Goal: Check status: Check status

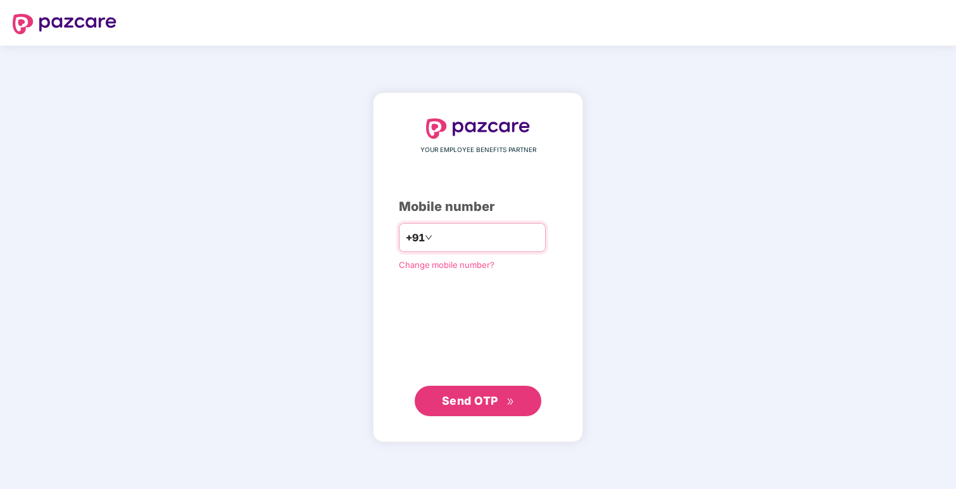
type input "**********"
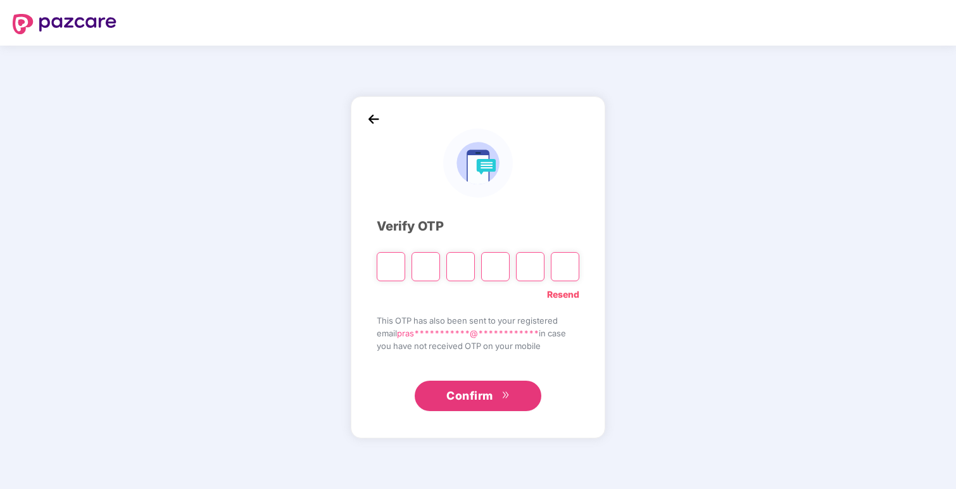
type input "*"
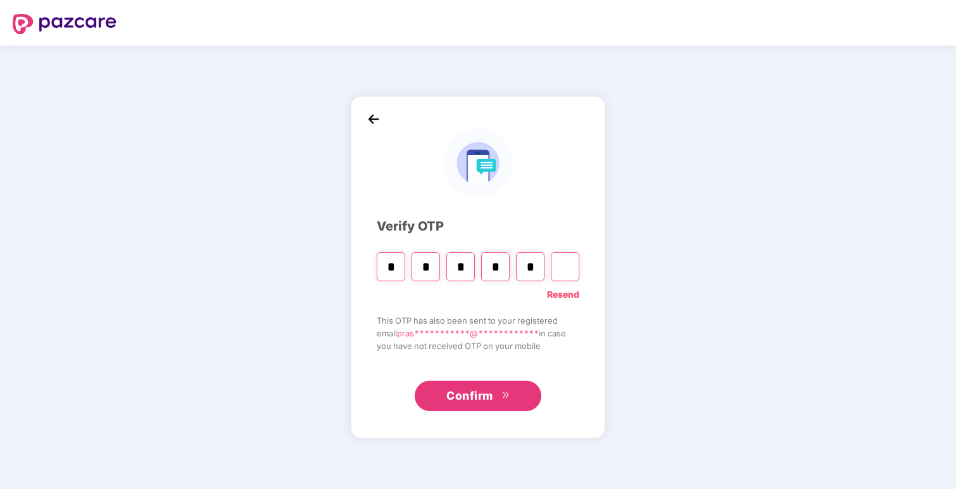
type input "*"
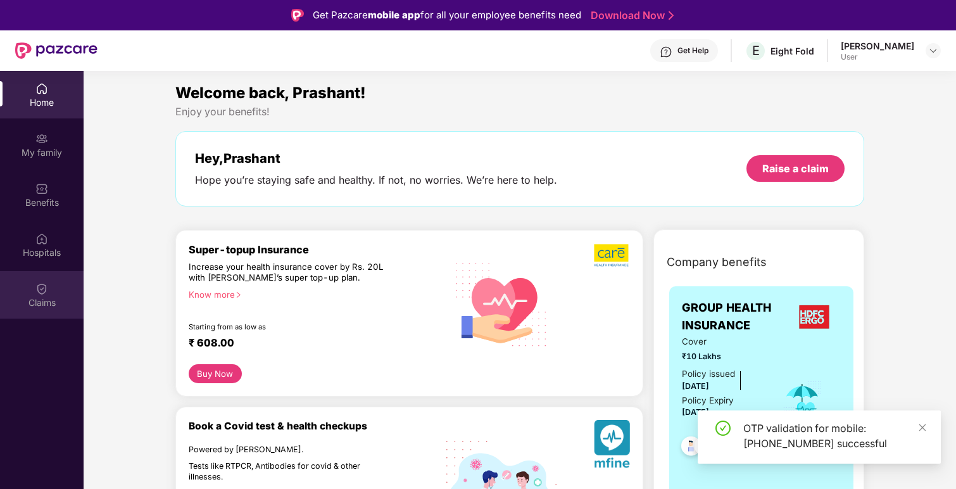
click at [61, 271] on div "Claims" at bounding box center [42, 294] width 84 height 47
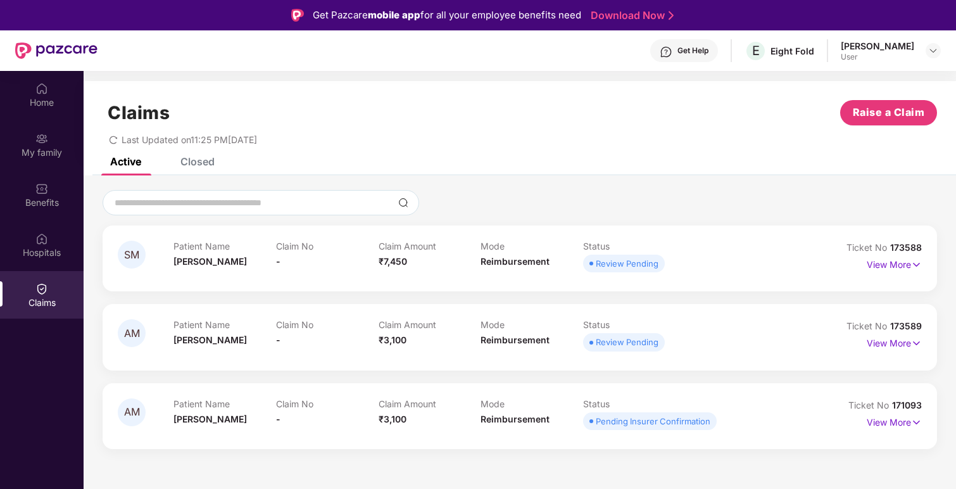
click at [884, 279] on div "SM Patient Name [PERSON_NAME] Claim No - Claim Amount ₹7,450 Mode Reimbursement…" at bounding box center [520, 258] width 834 height 66
click at [888, 265] on p "View More" at bounding box center [894, 262] width 55 height 17
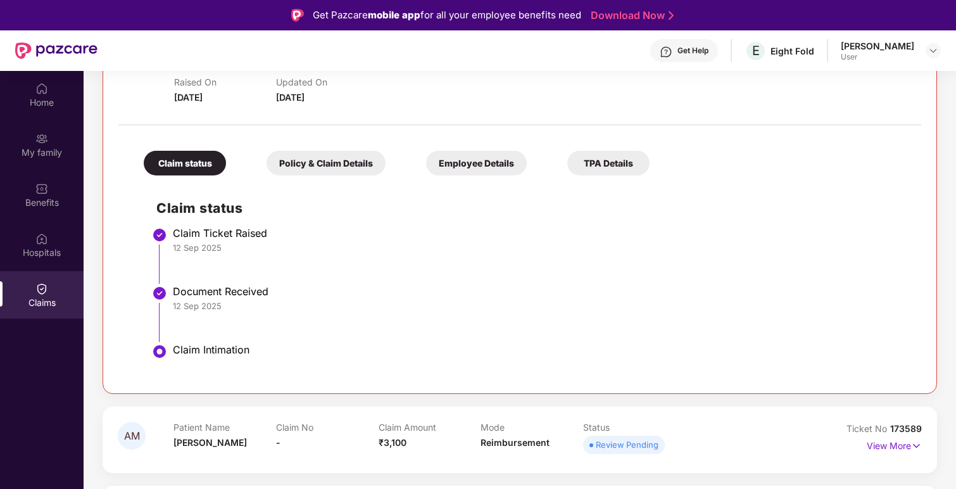
click at [587, 166] on div "TPA Details" at bounding box center [608, 163] width 82 height 25
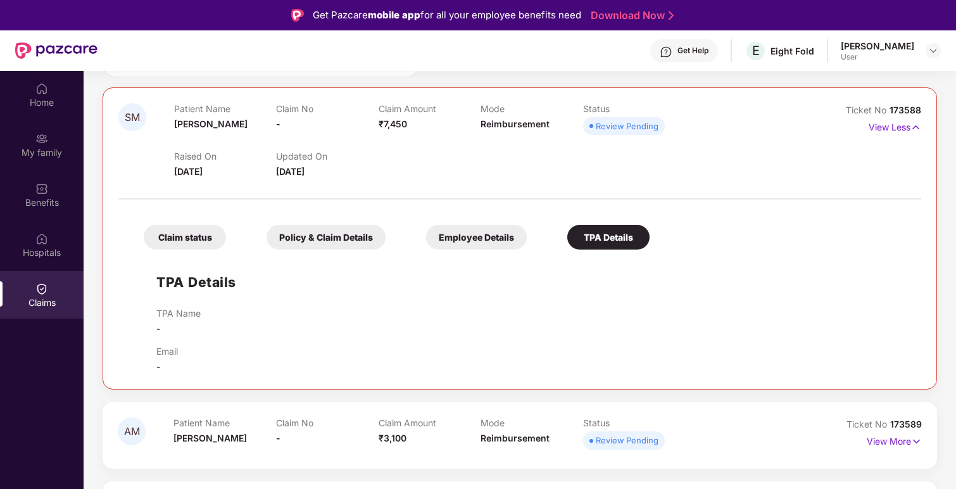
click at [480, 230] on div "Employee Details" at bounding box center [476, 237] width 101 height 25
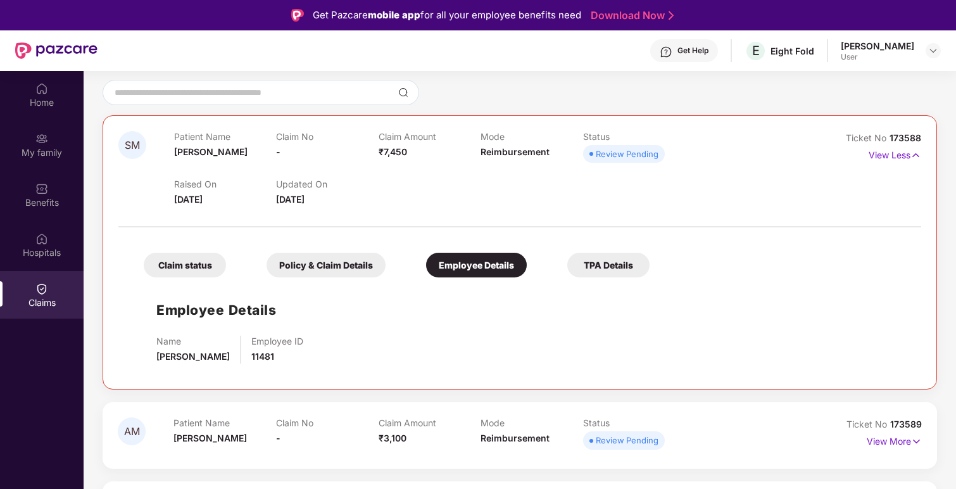
click at [369, 263] on div "Policy & Claim Details" at bounding box center [326, 265] width 119 height 25
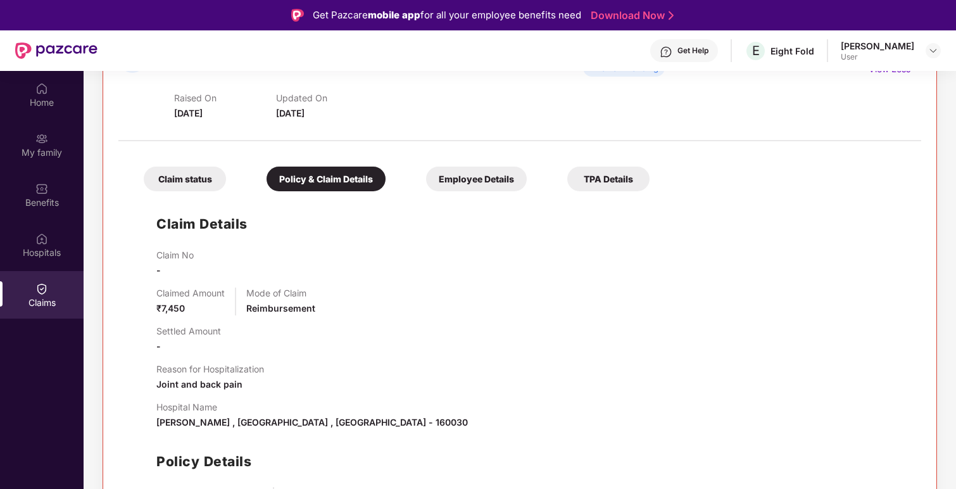
scroll to position [193, 0]
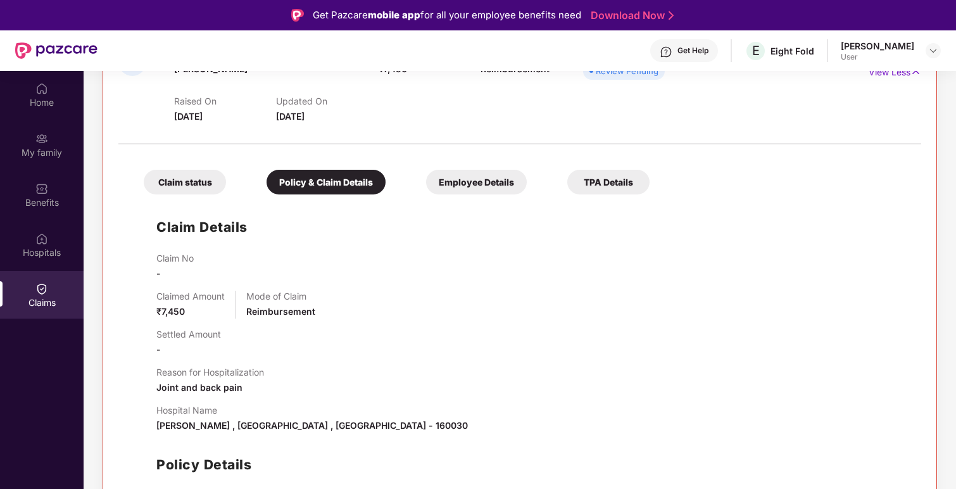
click at [190, 179] on div "Claim status" at bounding box center [185, 182] width 82 height 25
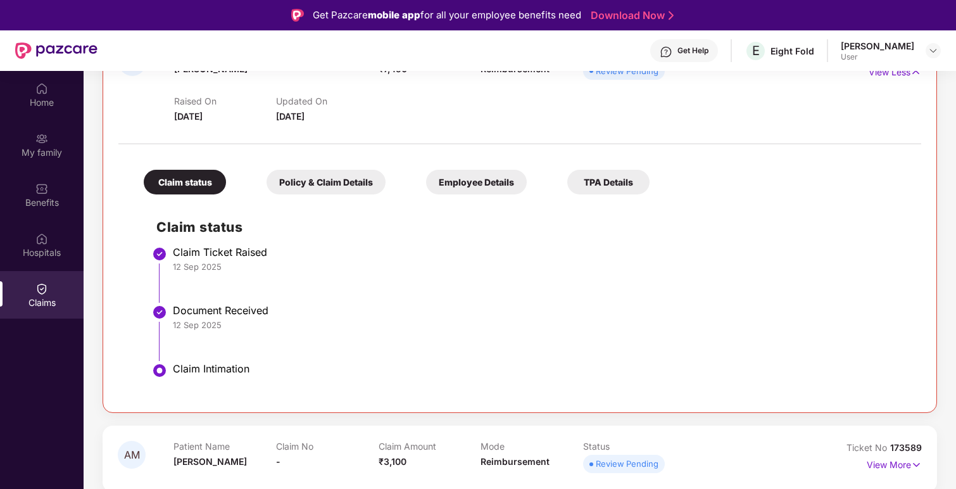
scroll to position [216, 0]
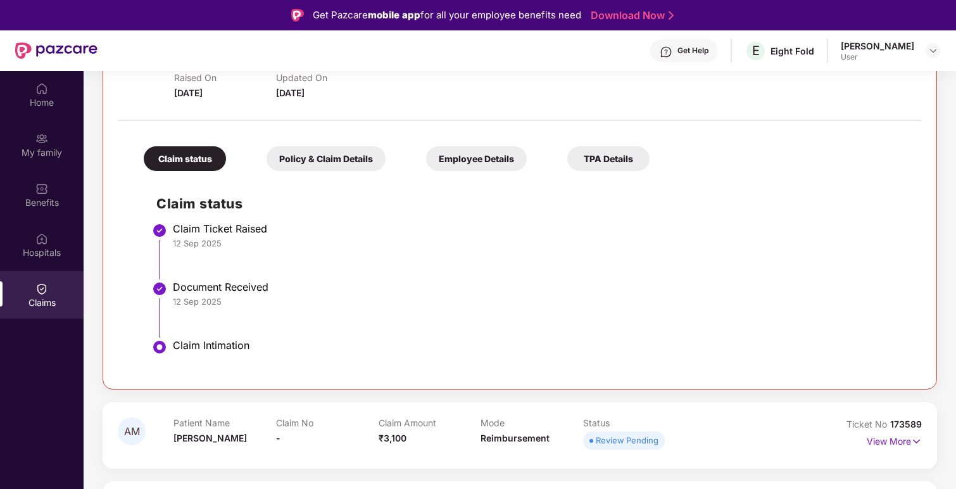
click at [899, 449] on div "View More" at bounding box center [894, 441] width 55 height 20
click at [899, 441] on p "View More" at bounding box center [894, 439] width 55 height 17
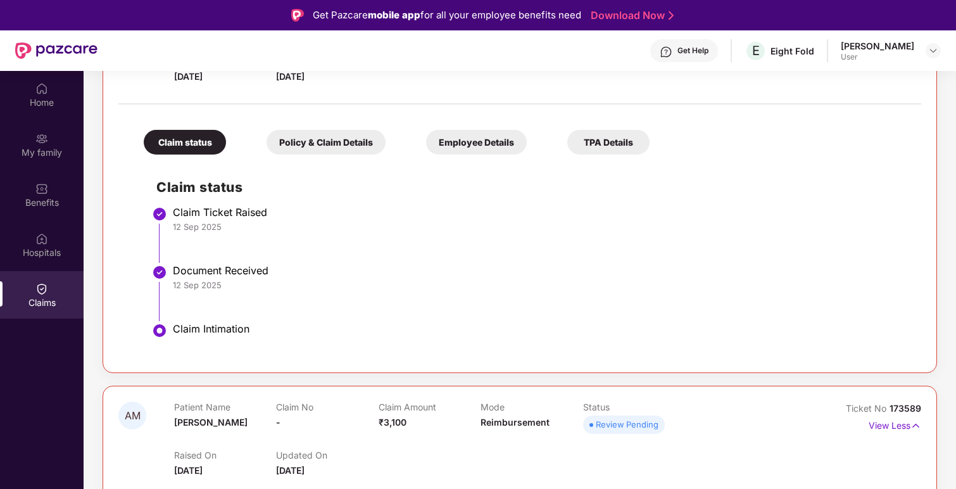
scroll to position [0, 0]
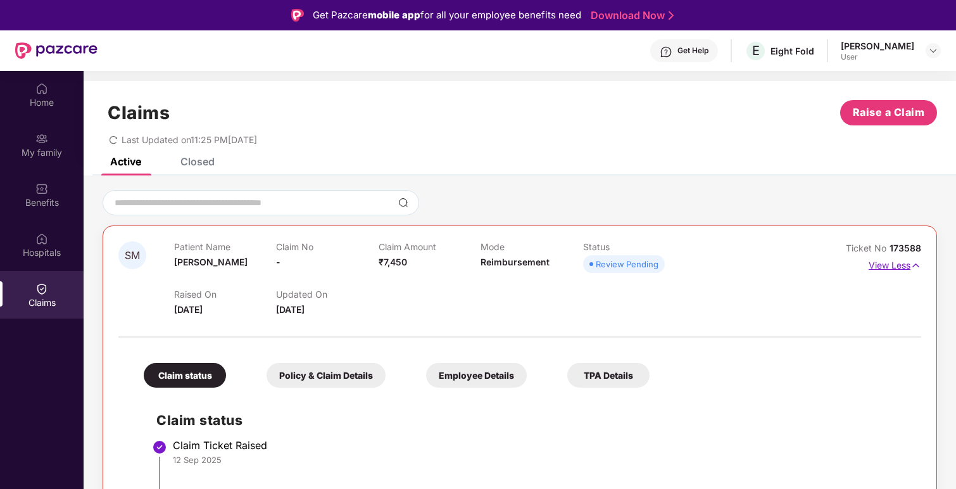
click at [896, 261] on p "View Less" at bounding box center [895, 263] width 53 height 17
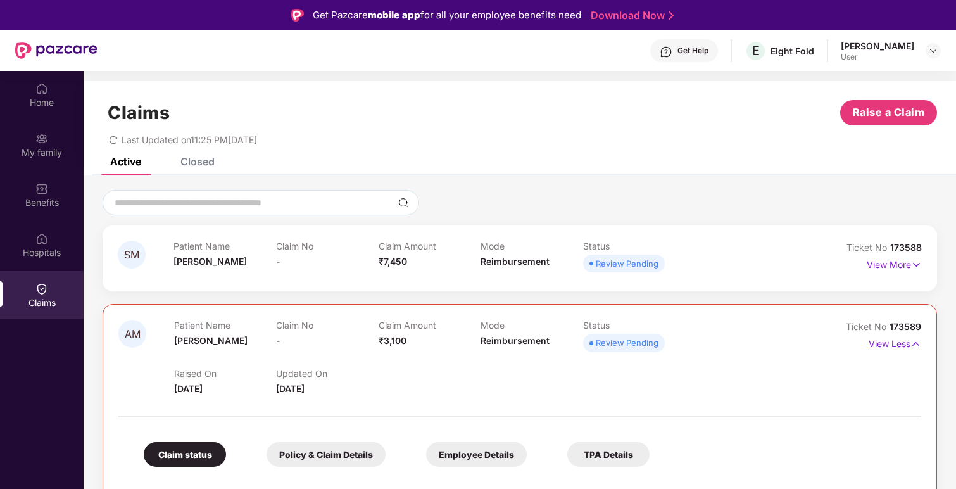
click at [877, 344] on p "View Less" at bounding box center [895, 342] width 53 height 17
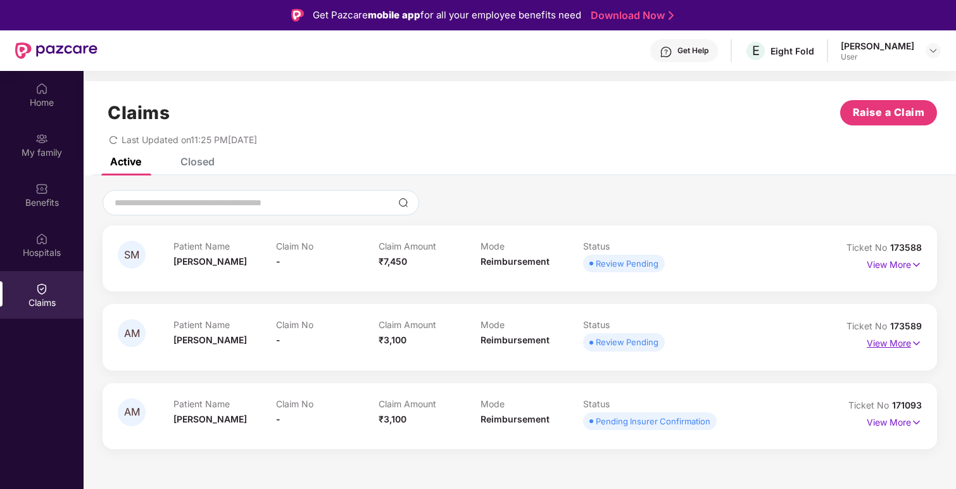
scroll to position [71, 0]
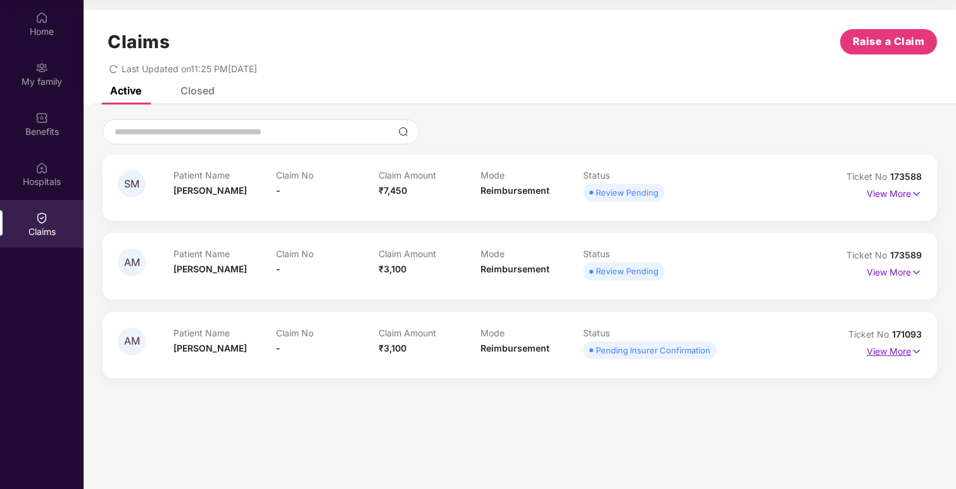
click at [887, 353] on p "View More" at bounding box center [894, 349] width 55 height 17
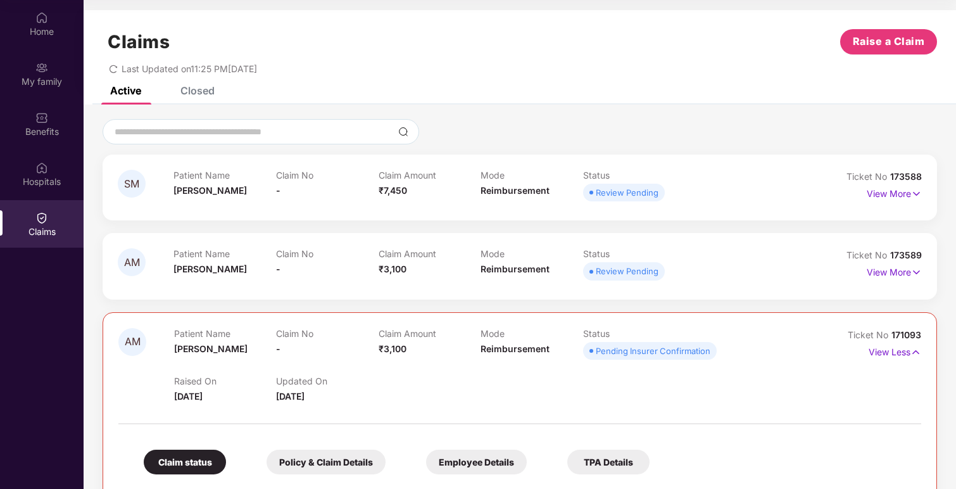
scroll to position [275, 0]
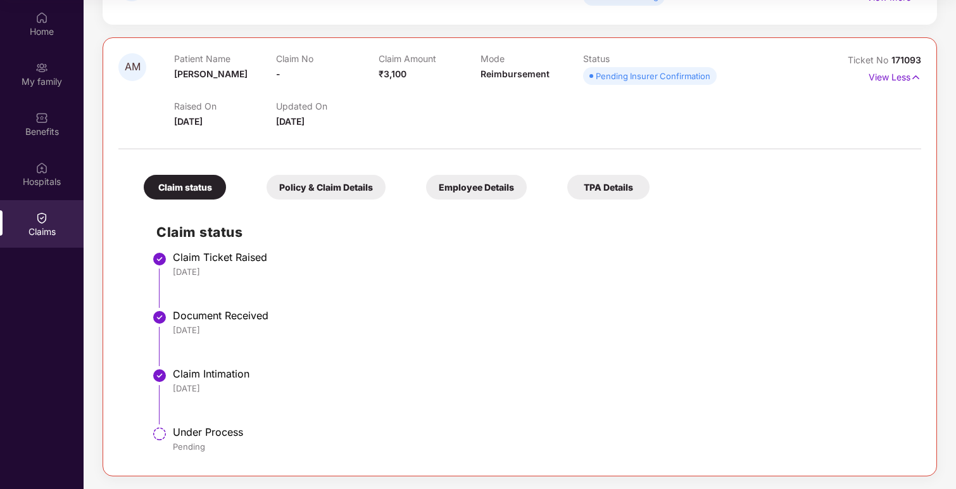
click at [341, 193] on div "Policy & Claim Details" at bounding box center [326, 187] width 119 height 25
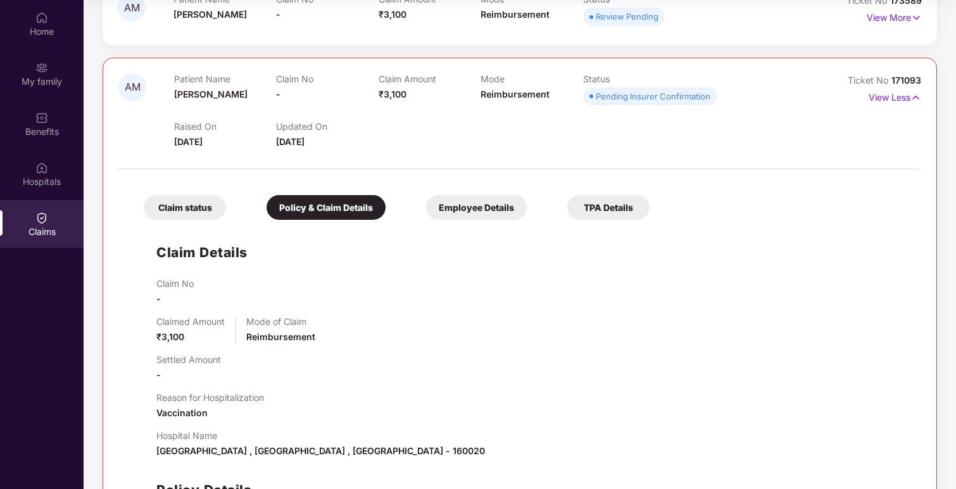
click at [441, 199] on div "Employee Details" at bounding box center [476, 207] width 101 height 25
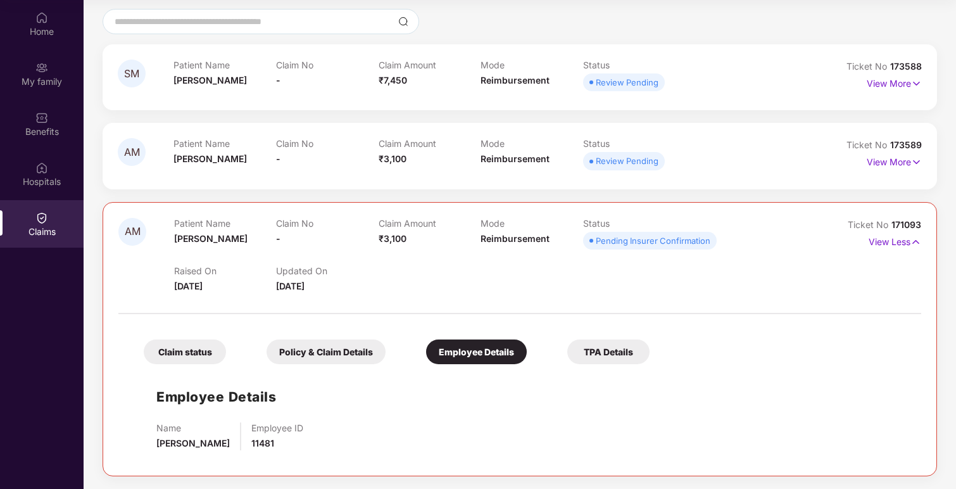
scroll to position [110, 0]
click at [317, 337] on div "Claim status Policy & Claim Details Employee Details TPA Details" at bounding box center [390, 345] width 518 height 37
click at [320, 352] on div "Policy & Claim Details" at bounding box center [326, 351] width 119 height 25
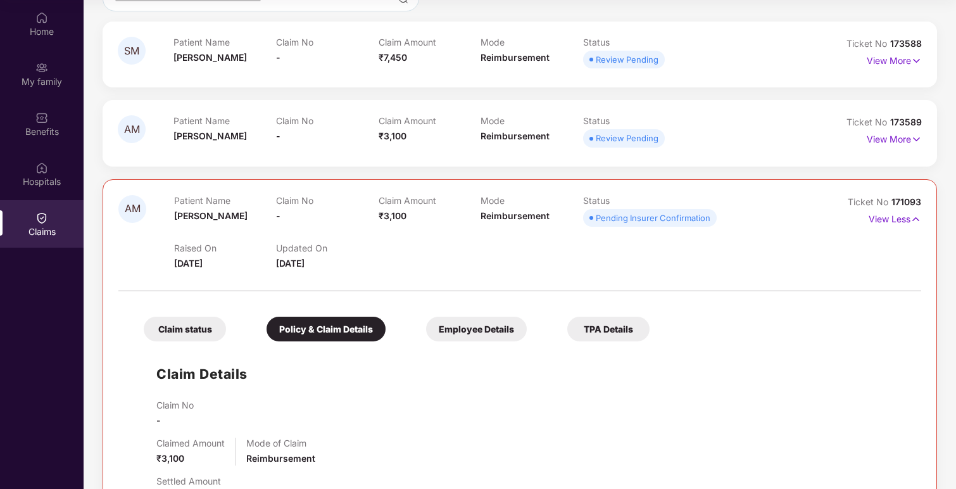
scroll to position [12, 0]
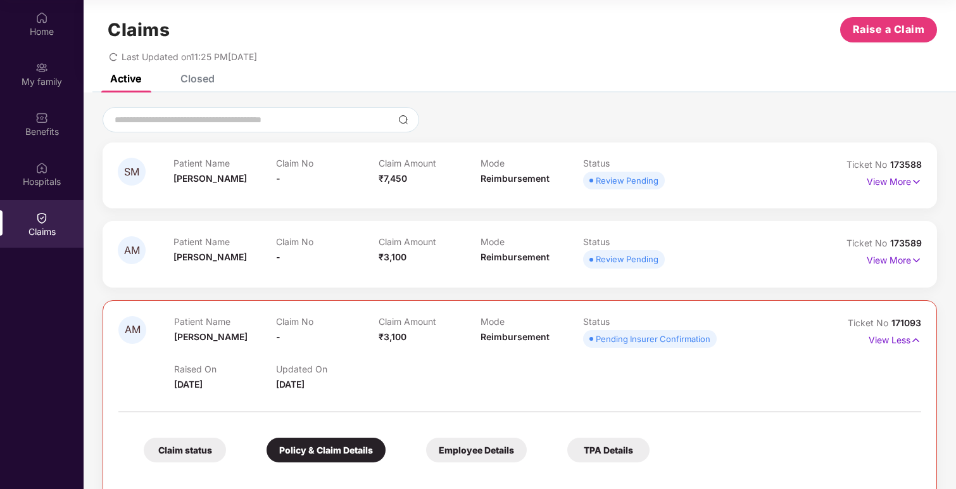
click at [894, 267] on div "View More" at bounding box center [894, 260] width 55 height 20
click at [904, 264] on p "View More" at bounding box center [894, 258] width 55 height 17
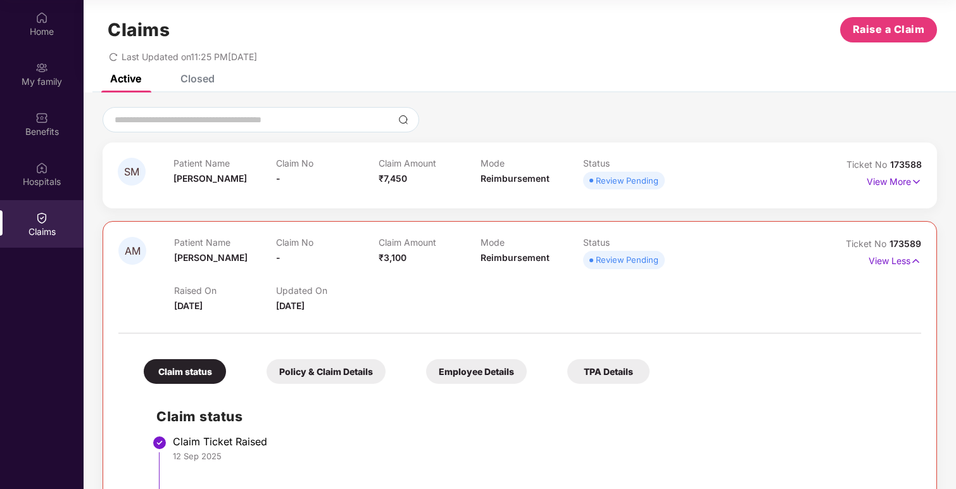
click at [315, 375] on div "Policy & Claim Details" at bounding box center [326, 371] width 119 height 25
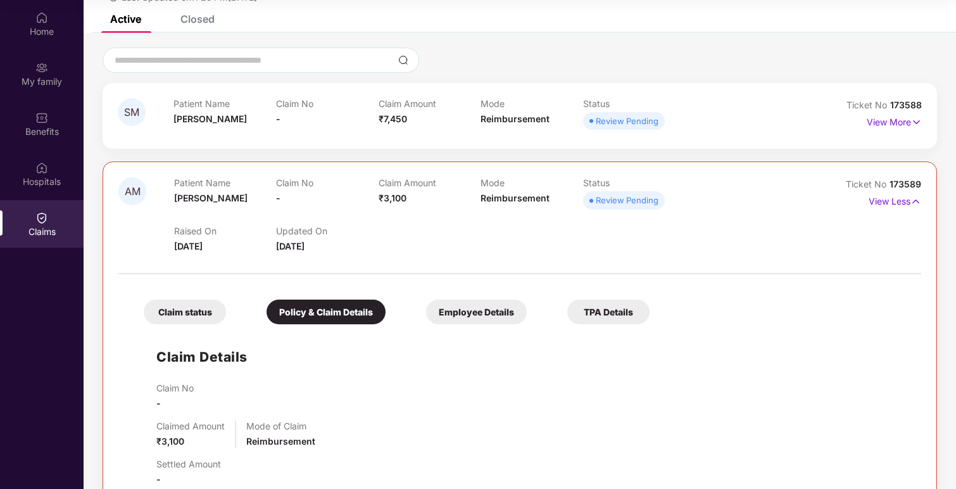
scroll to position [0, 0]
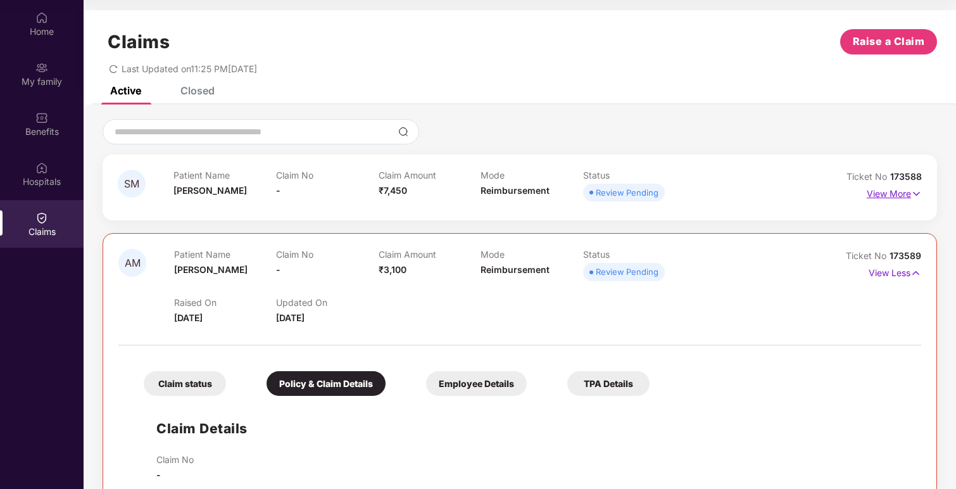
click at [881, 189] on p "View More" at bounding box center [894, 192] width 55 height 17
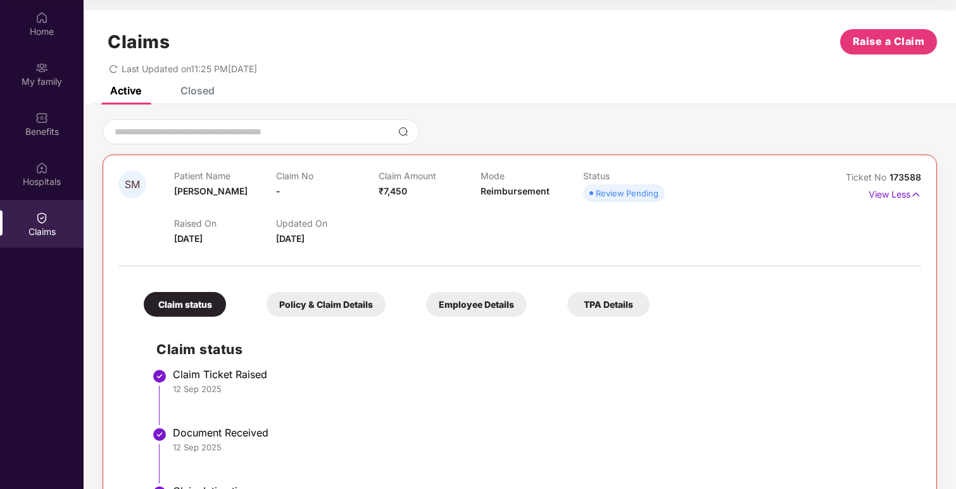
click at [336, 316] on div "Policy & Claim Details" at bounding box center [326, 304] width 119 height 25
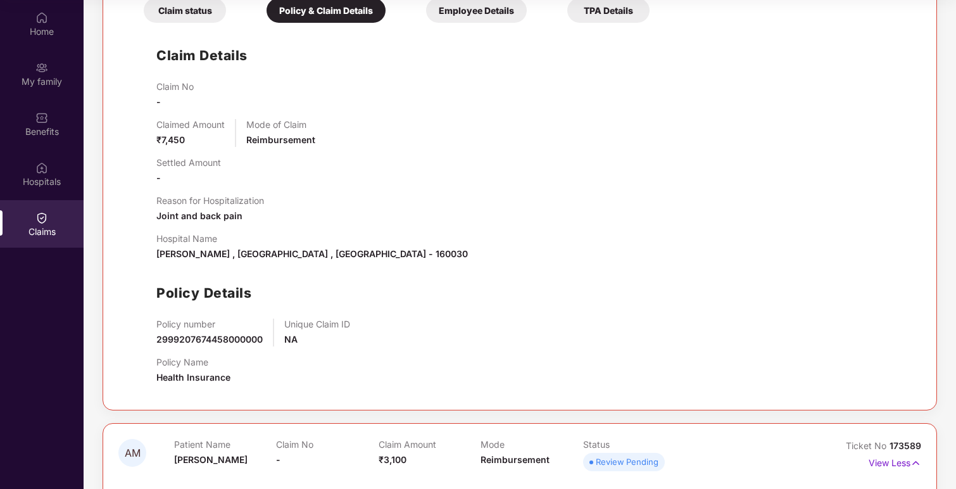
scroll to position [392, 0]
